Goal: Transaction & Acquisition: Download file/media

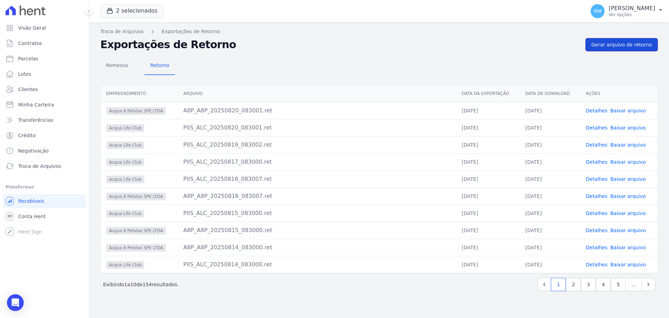
click at [608, 42] on span "Gerar arquivo de retorno" at bounding box center [622, 44] width 61 height 7
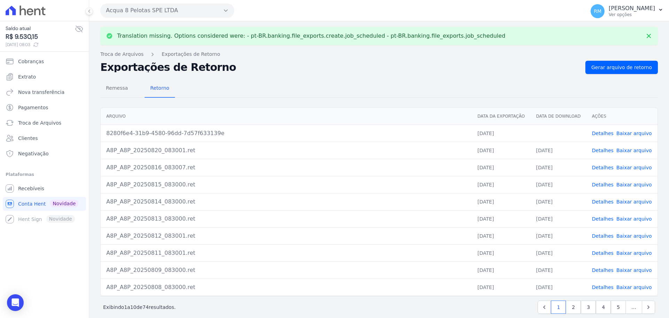
click at [623, 134] on link "Baixar arquivo" at bounding box center [635, 133] width 36 height 6
click at [631, 133] on link "Baixar arquivo" at bounding box center [635, 133] width 36 height 6
